Goal: Communication & Community: Participate in discussion

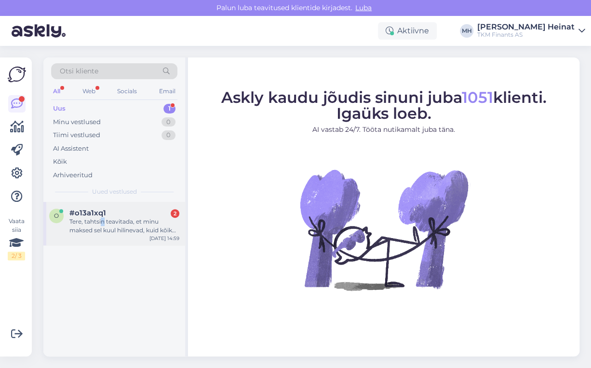
click at [103, 222] on div "Tere, tahtsin teavitada, et minu maksed sel kuul hilinevad, kuid kõik saab maks…" at bounding box center [124, 225] width 110 height 17
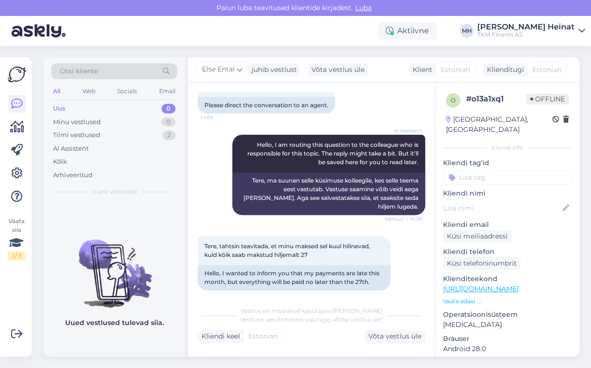
scroll to position [117, 0]
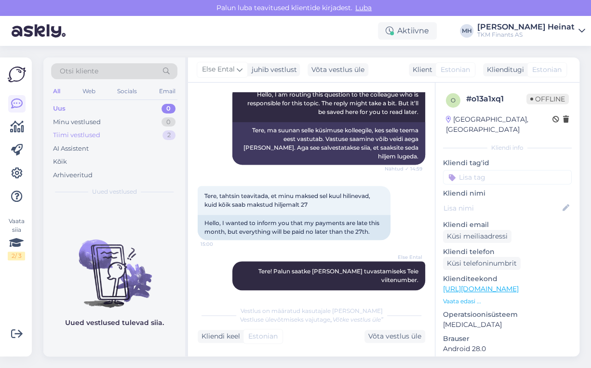
click at [95, 136] on div "Tiimi vestlused" at bounding box center [76, 135] width 47 height 10
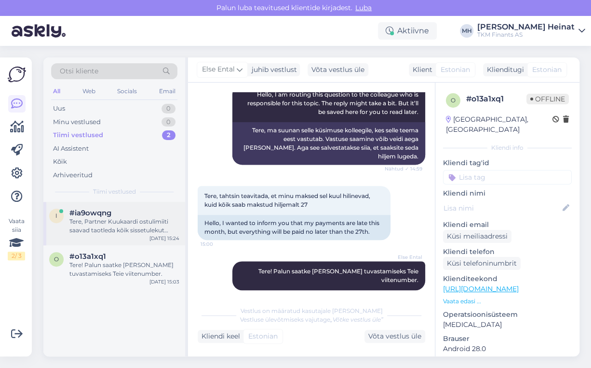
click at [122, 225] on div "Tere, Partner Kuukaardi ostulimiiti saavad taotleda kõik sissetulekut omavad Pa…" at bounding box center [124, 225] width 110 height 17
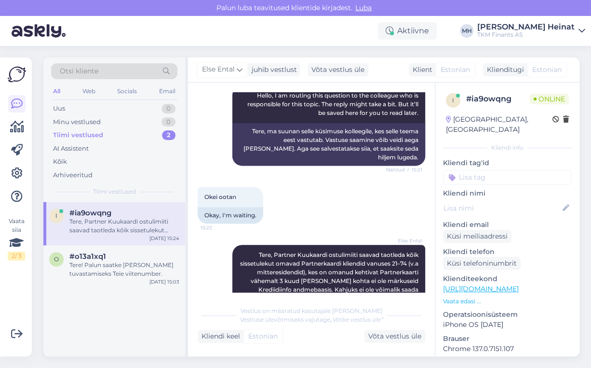
scroll to position [134, 0]
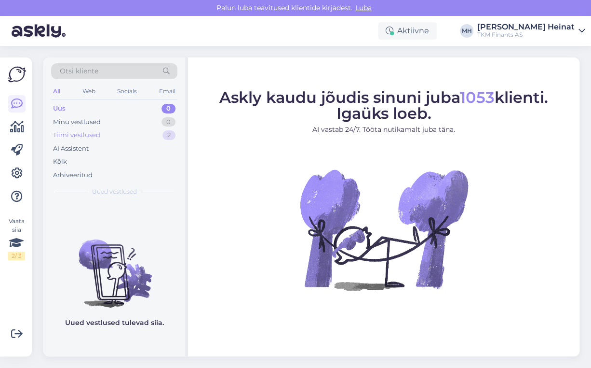
click at [83, 137] on div "Tiimi vestlused" at bounding box center [76, 135] width 47 height 10
click at [437, 31] on div "Eemal" at bounding box center [411, 30] width 52 height 17
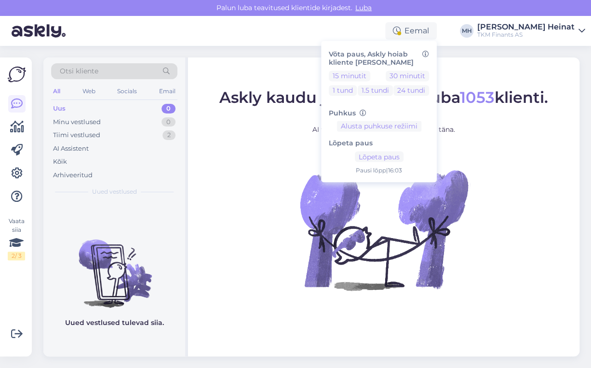
click at [327, 31] on div "Eemal Võta paus, Askly hoiab kliente sinu lehel 15 minutit 30 minutit 1 tund 1.…" at bounding box center [295, 31] width 591 height 30
